Goal: Task Accomplishment & Management: Use online tool/utility

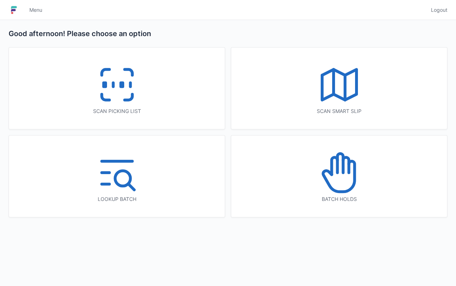
click at [111, 91] on icon at bounding box center [117, 85] width 46 height 46
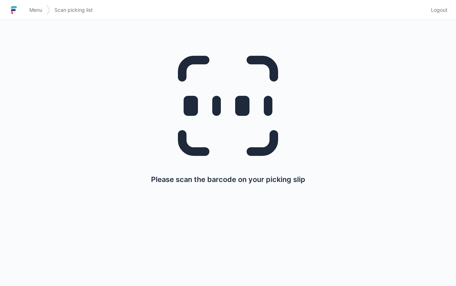
click at [440, 10] on span "Logout" at bounding box center [439, 9] width 16 height 7
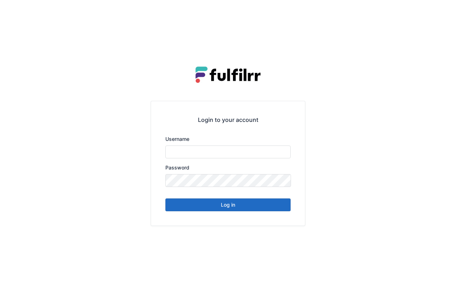
type input "******"
click at [228, 207] on button "Log in" at bounding box center [227, 205] width 125 height 13
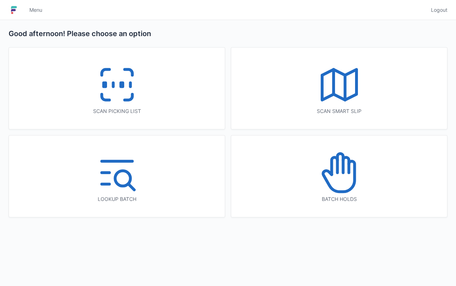
click at [119, 95] on icon at bounding box center [117, 85] width 46 height 46
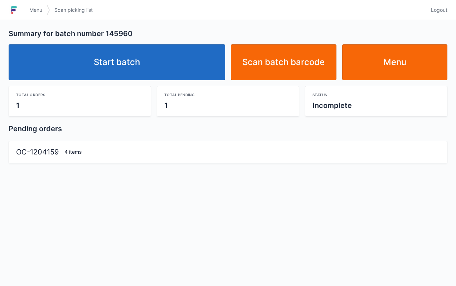
click at [136, 56] on link "Start batch" at bounding box center [117, 62] width 217 height 36
